Goal: Task Accomplishment & Management: Manage account settings

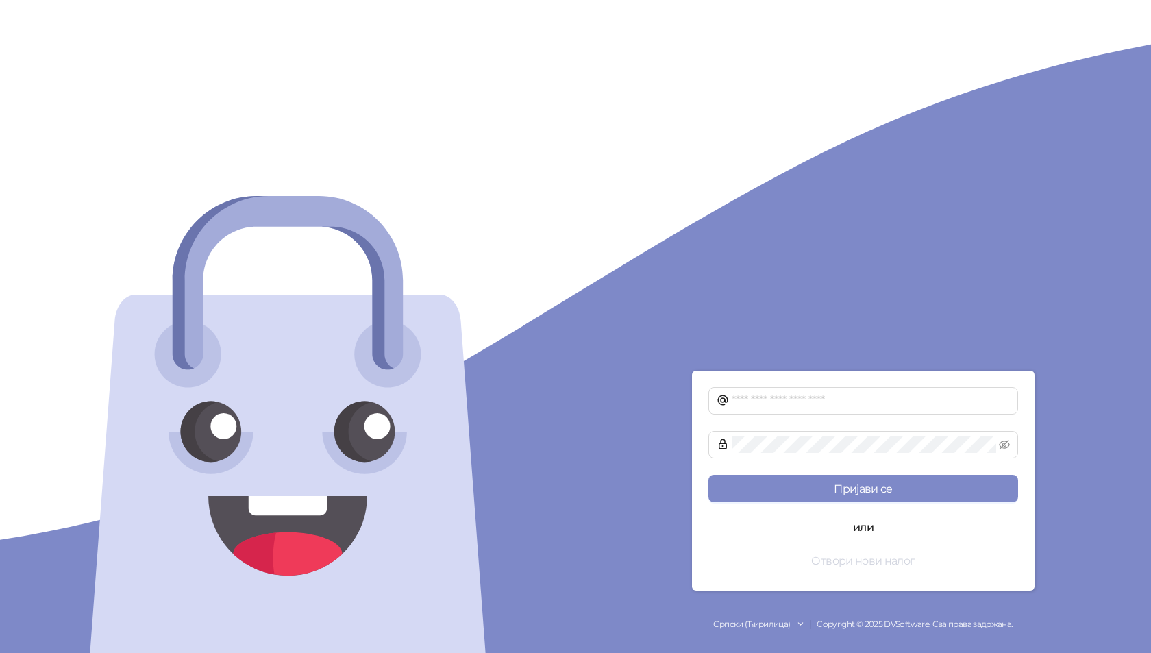
click at [852, 566] on button "Отвори нови налог" at bounding box center [863, 560] width 310 height 27
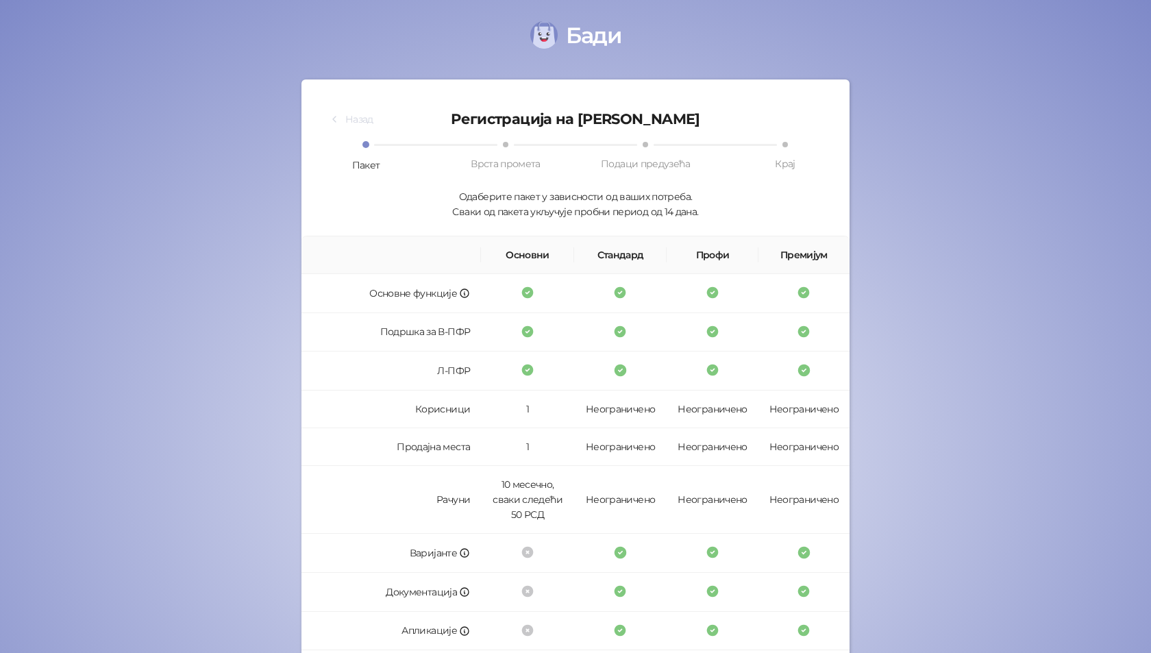
click at [359, 118] on button "Назад" at bounding box center [351, 119] width 66 height 22
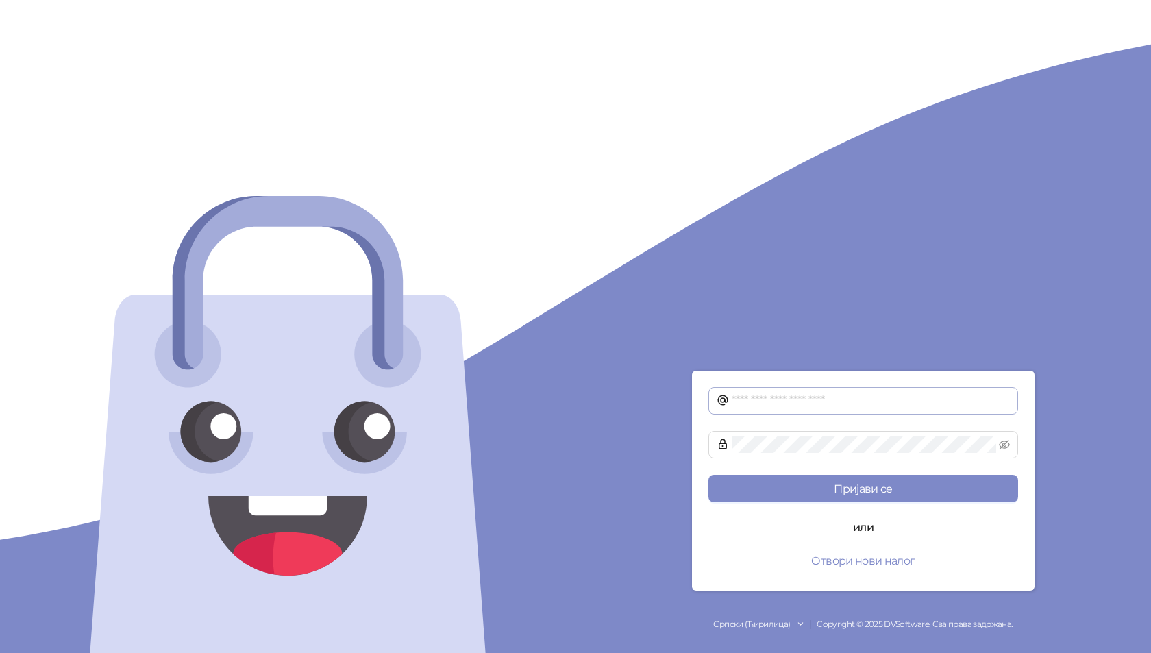
click at [785, 392] on span at bounding box center [863, 400] width 310 height 27
click at [777, 399] on input "text" at bounding box center [870, 400] width 278 height 16
type input "**********"
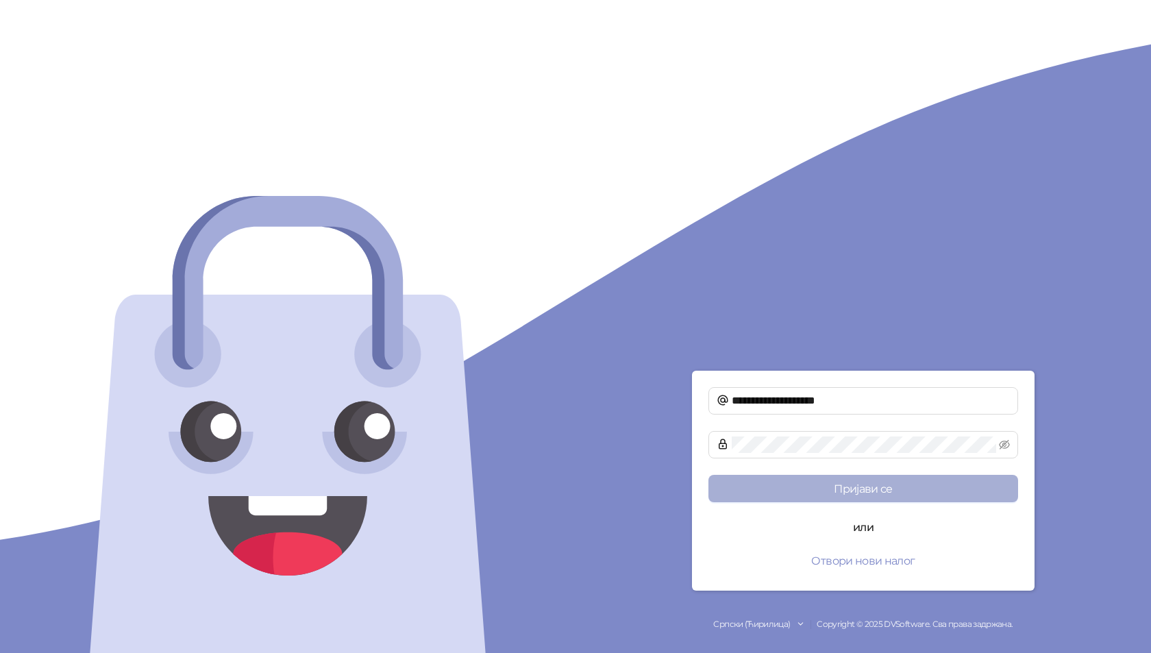
click at [851, 484] on button "Пријави се" at bounding box center [863, 488] width 310 height 27
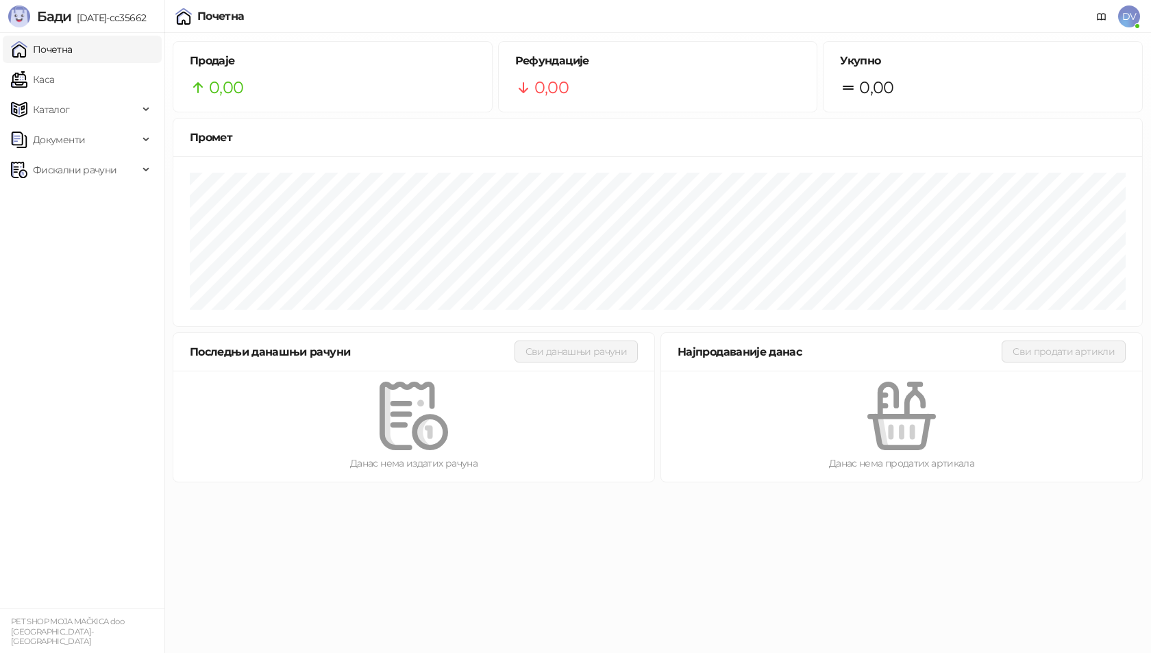
click at [1131, 10] on span "DV" at bounding box center [1129, 16] width 22 height 22
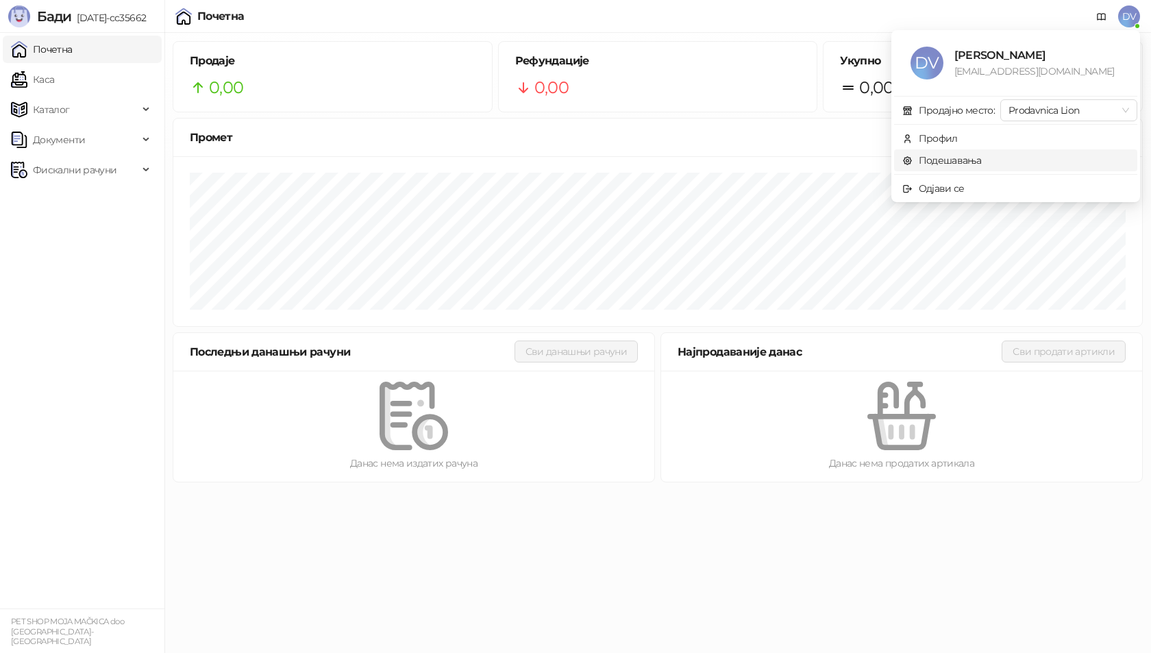
click at [949, 157] on link "Подешавања" at bounding box center [941, 160] width 79 height 12
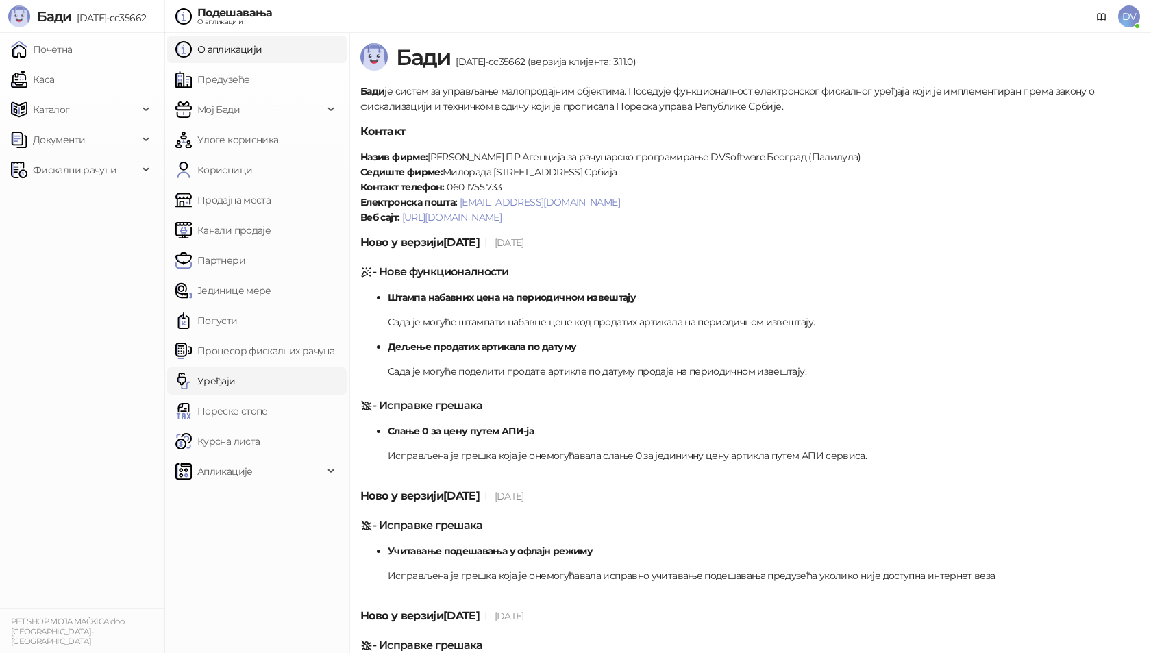
click at [236, 385] on link "Уређаји" at bounding box center [205, 380] width 60 height 27
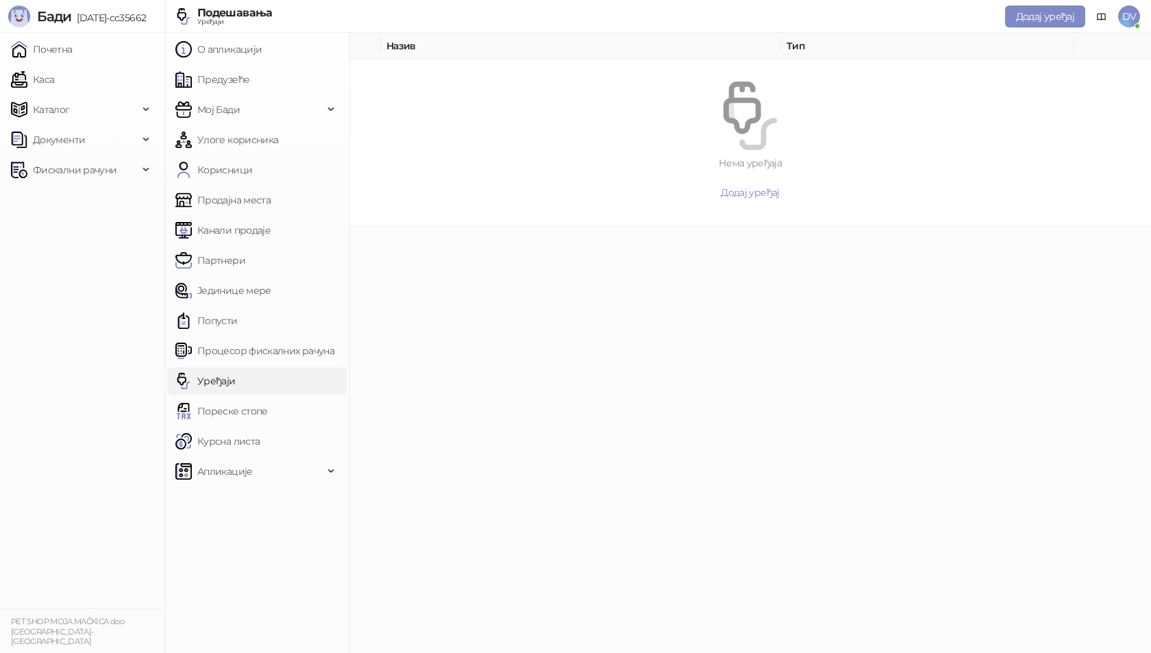
click at [742, 191] on span "Додај уређај" at bounding box center [749, 192] width 58 height 12
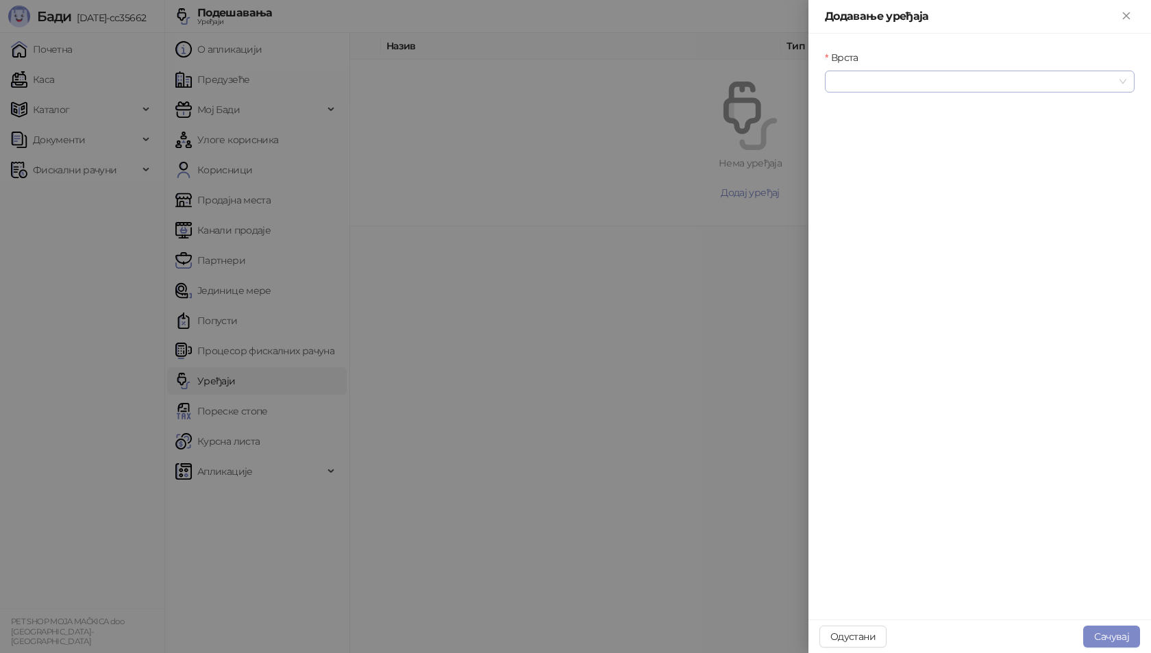
click at [922, 77] on input "Врста" at bounding box center [973, 81] width 281 height 21
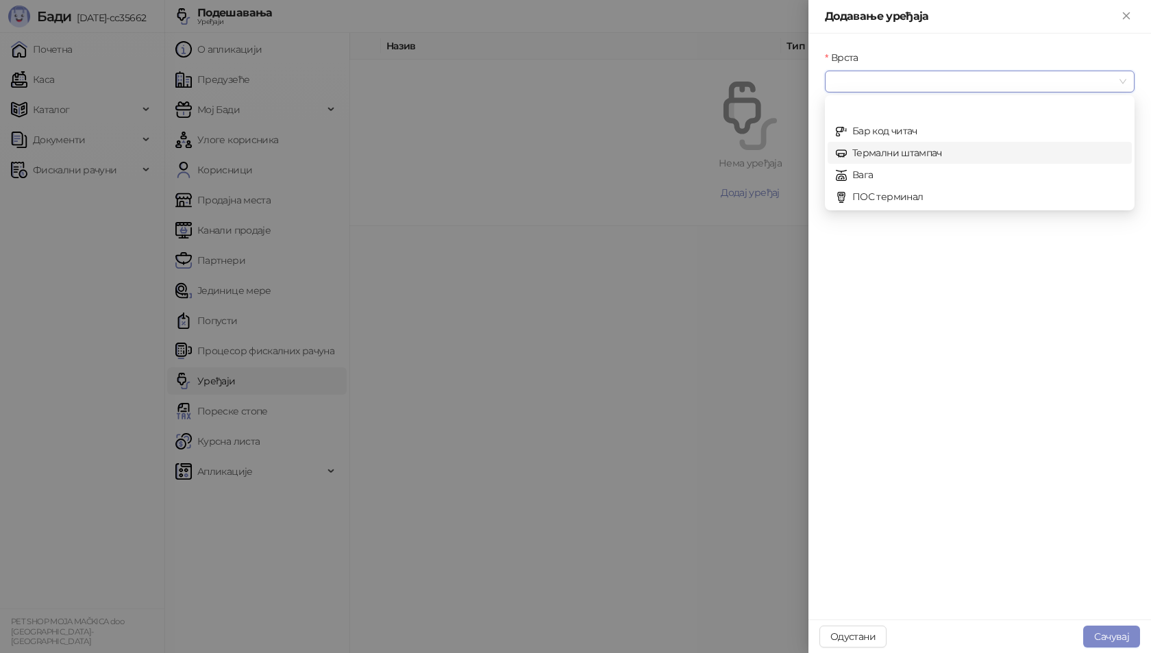
click at [912, 153] on div "Термални штампач" at bounding box center [980, 152] width 288 height 15
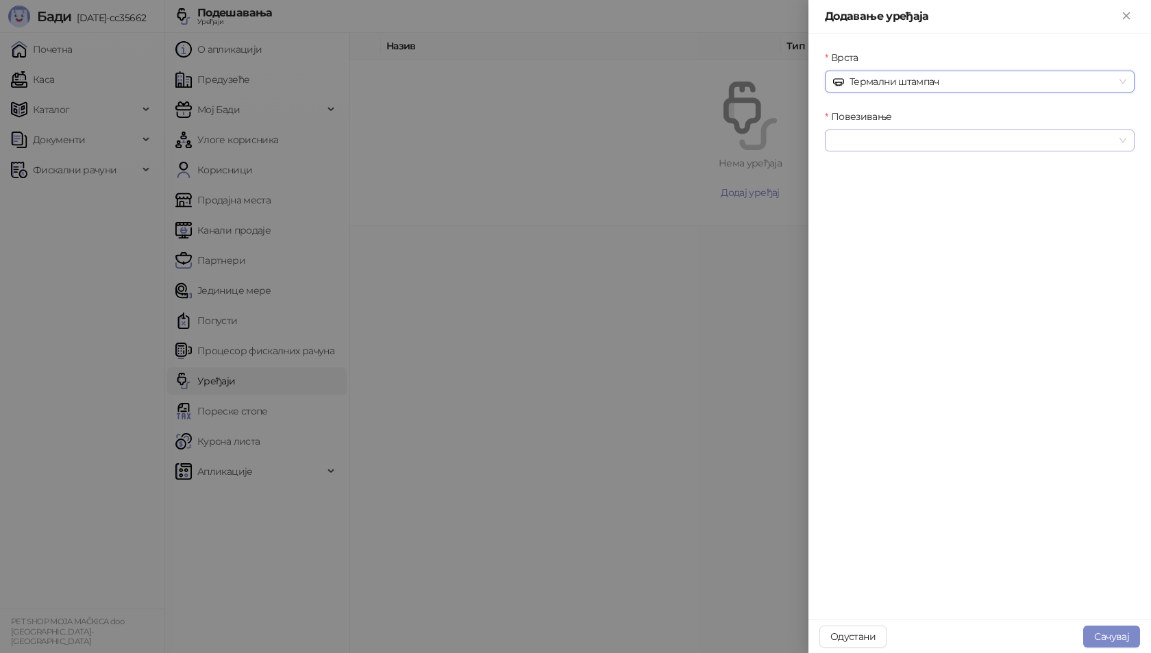
click at [916, 145] on input "Повезивање" at bounding box center [973, 140] width 281 height 21
click at [878, 186] on div "Серијски" at bounding box center [980, 189] width 288 height 15
click at [899, 187] on div "Уређај" at bounding box center [980, 178] width 310 height 21
click at [899, 193] on input "Уређај" at bounding box center [973, 199] width 281 height 21
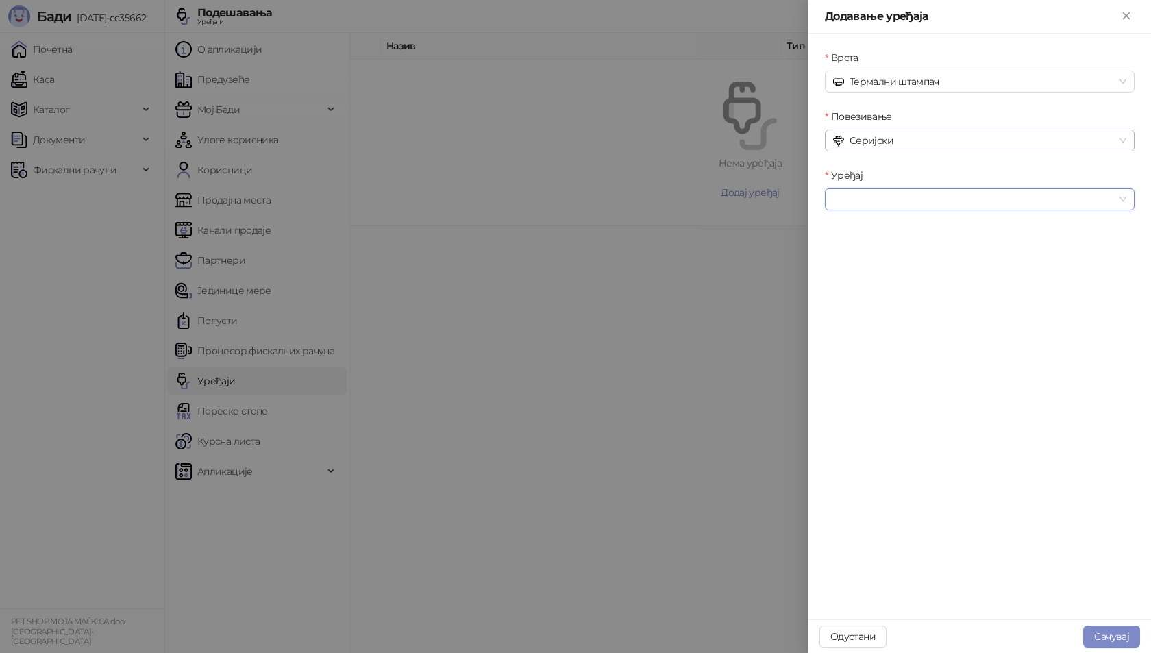
click at [905, 145] on span "Серијски" at bounding box center [979, 140] width 293 height 21
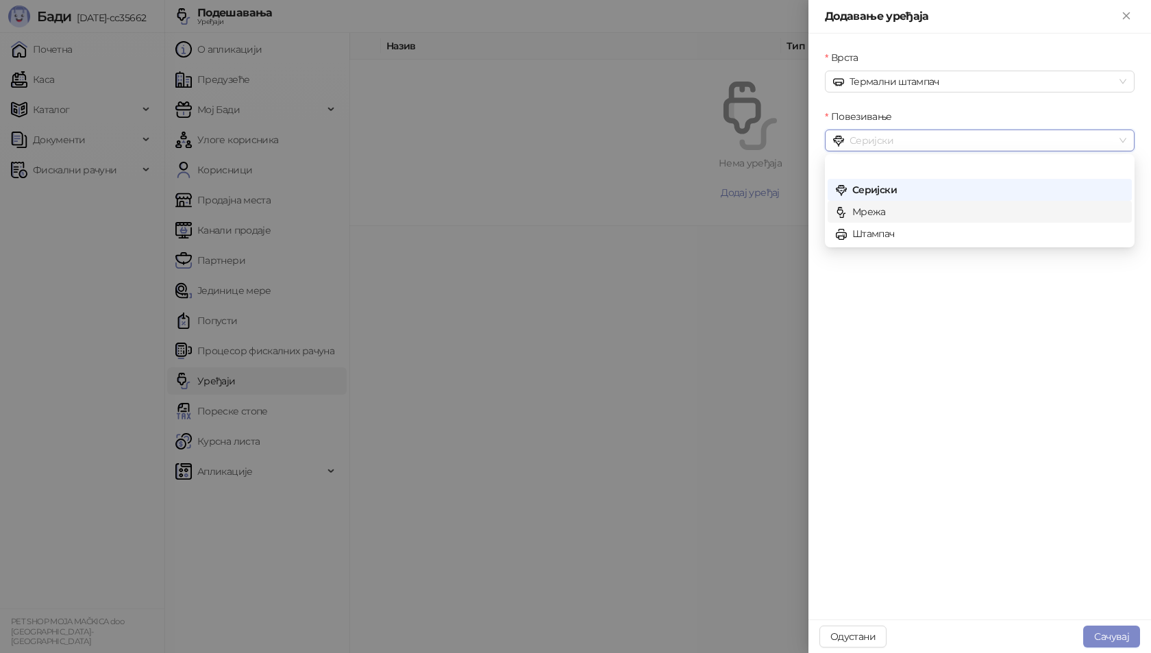
click at [883, 203] on div "Мрежа" at bounding box center [979, 212] width 304 height 22
click at [909, 141] on span "Мрежа" at bounding box center [979, 140] width 293 height 21
click at [894, 238] on div "Штампач" at bounding box center [980, 233] width 288 height 15
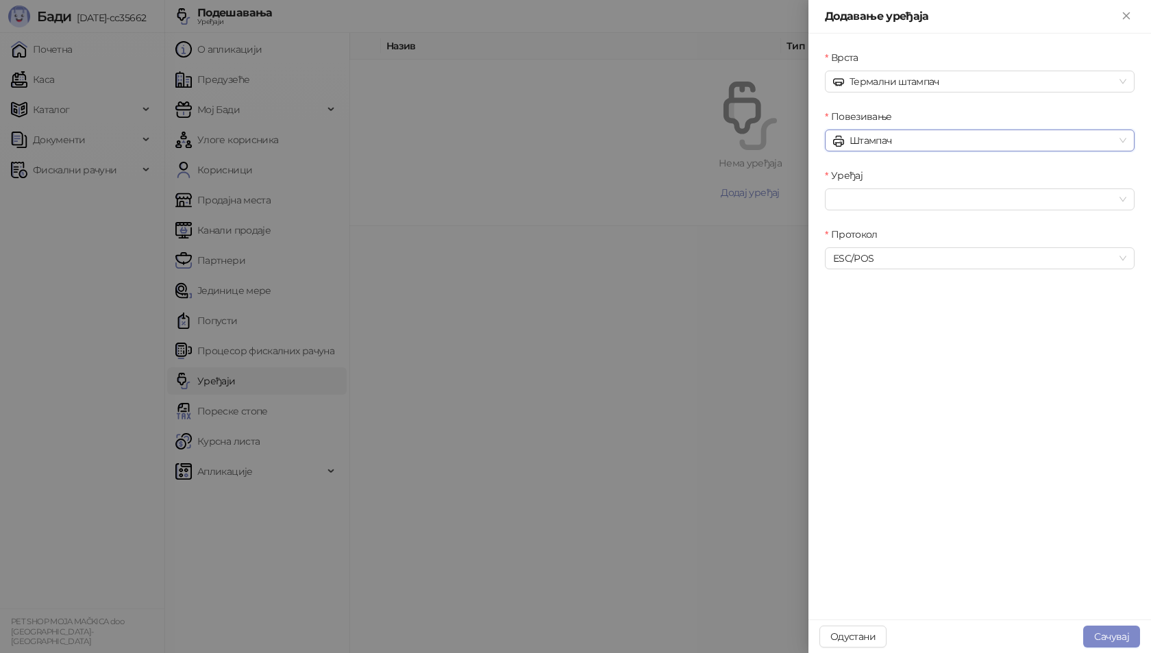
click at [897, 179] on div "Уређај" at bounding box center [980, 178] width 310 height 21
click at [896, 188] on div "Уређај" at bounding box center [980, 178] width 310 height 21
click at [893, 195] on input "Уређај" at bounding box center [973, 199] width 281 height 21
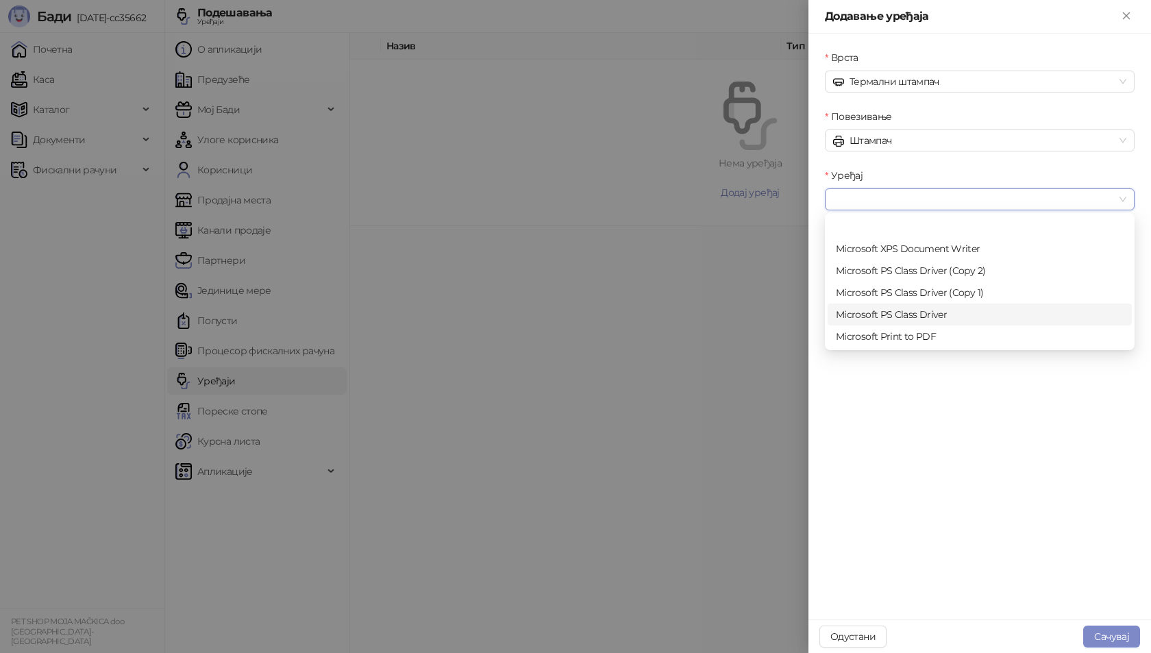
click at [969, 397] on div "Врста Термални штампач Повезивање Штампач Уређај Протокол ESC/POS" at bounding box center [979, 327] width 342 height 586
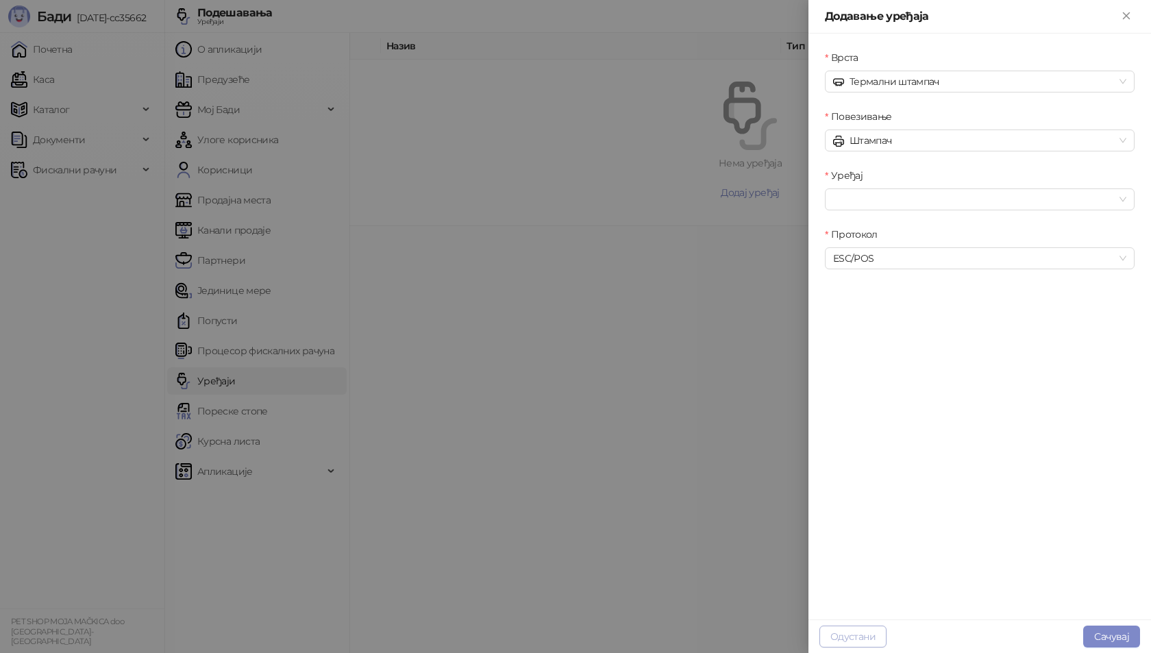
click at [857, 632] on button "Одустани" at bounding box center [852, 636] width 67 height 22
click at [840, 638] on button "Одустани" at bounding box center [852, 636] width 67 height 22
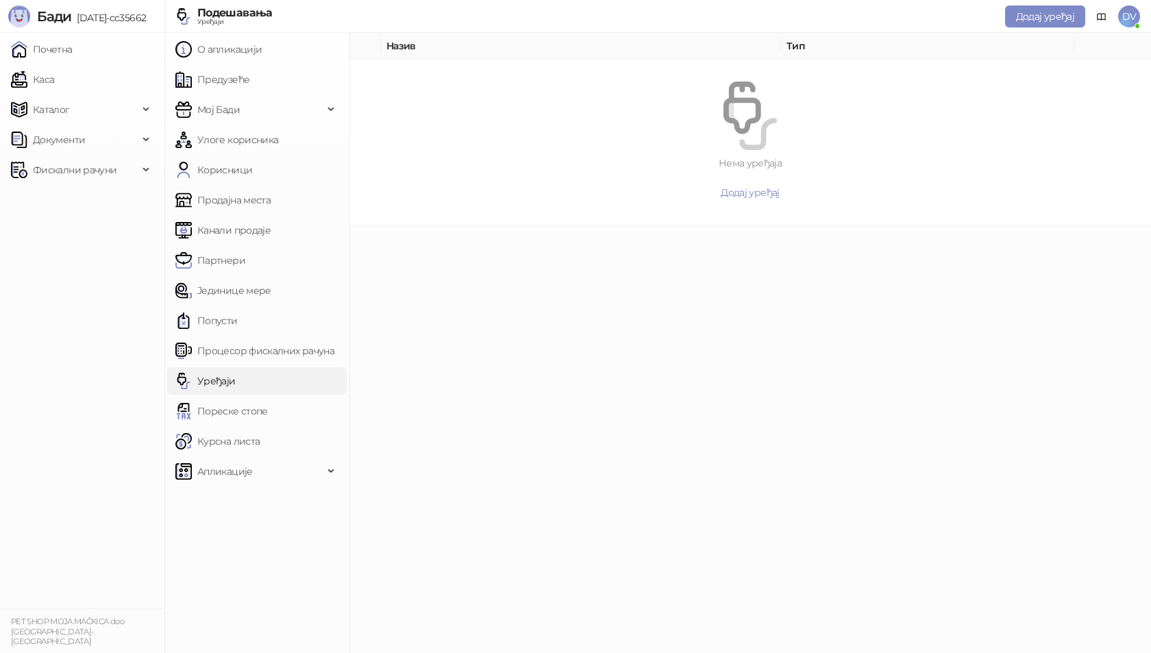
click at [654, 477] on main "Назив Тип Нема уређаја Додај уређај" at bounding box center [749, 343] width 801 height 620
click at [73, 54] on link "Почетна" at bounding box center [42, 49] width 62 height 27
